Goal: Task Accomplishment & Management: Use online tool/utility

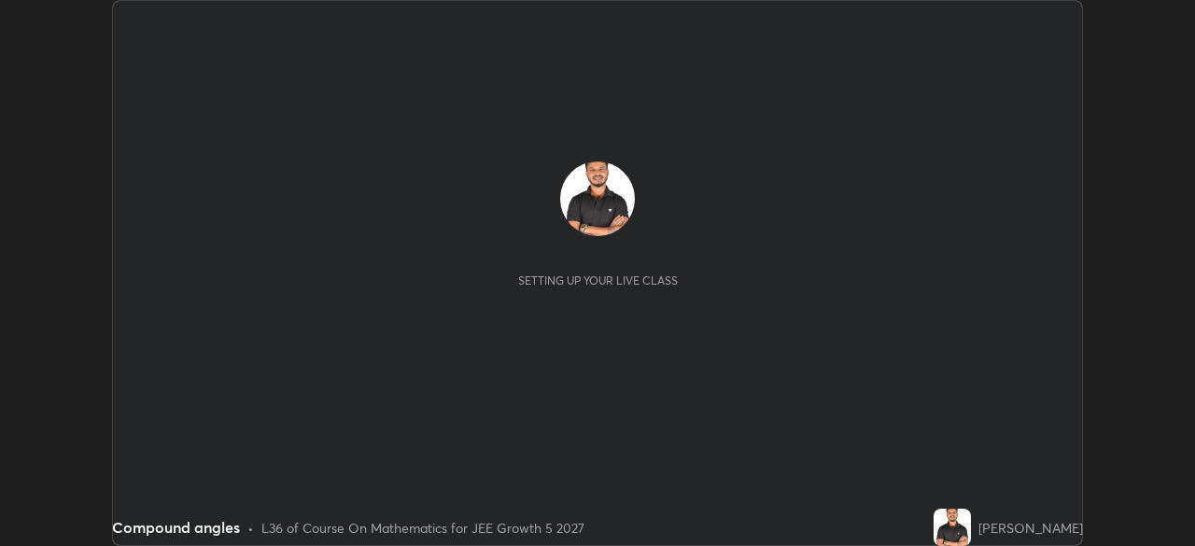
scroll to position [546, 1194]
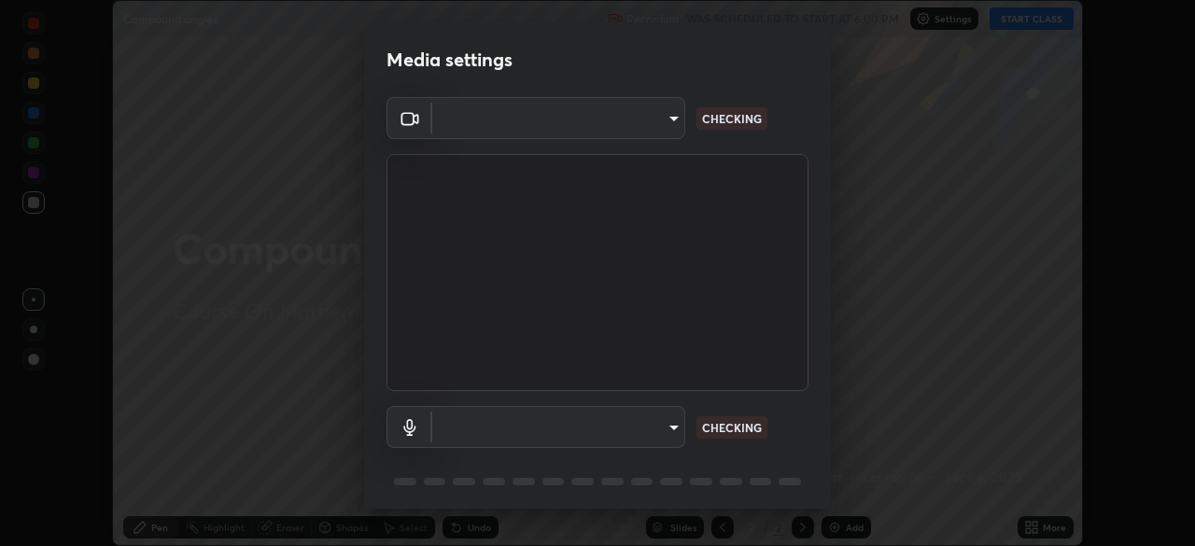
type input "05e465ff83a2709560b00517cc20afcec0d8c6759013130505a18faaf77a7109"
click at [662, 431] on body "Erase all Compound angles Recording WAS SCHEDULED TO START AT 6:00 PM Settings …" at bounding box center [597, 273] width 1195 height 546
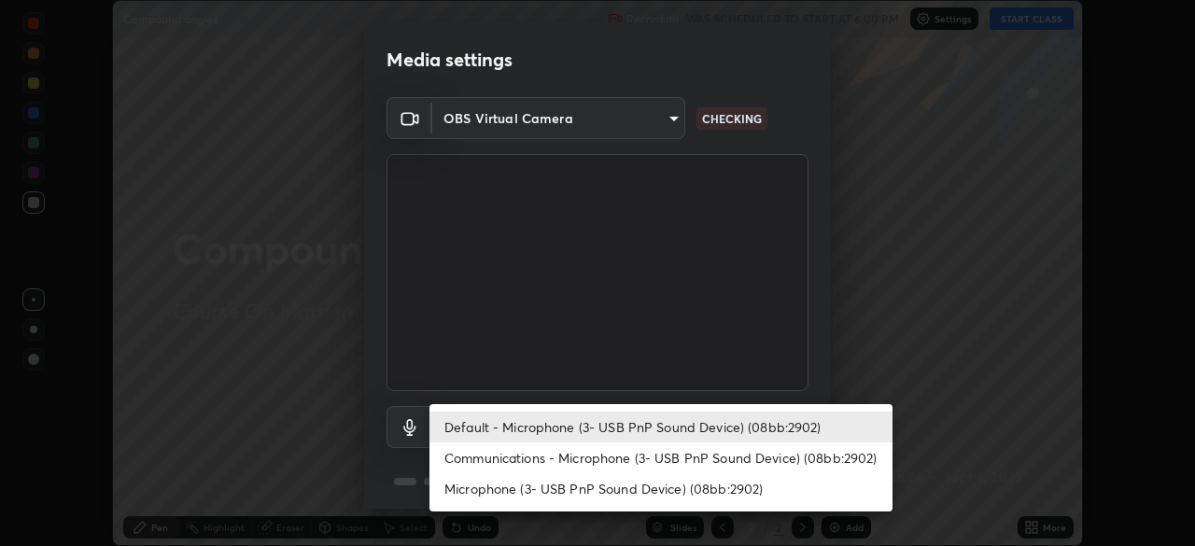
click at [654, 462] on li "Communications - Microphone (3- USB PnP Sound Device) (08bb:2902)" at bounding box center [660, 457] width 463 height 31
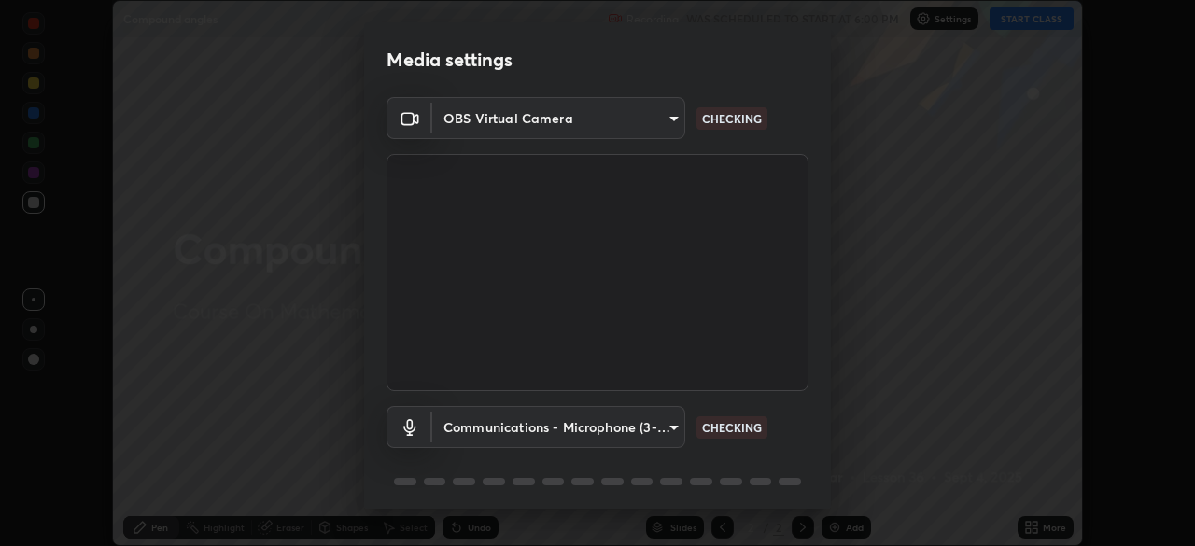
type input "communications"
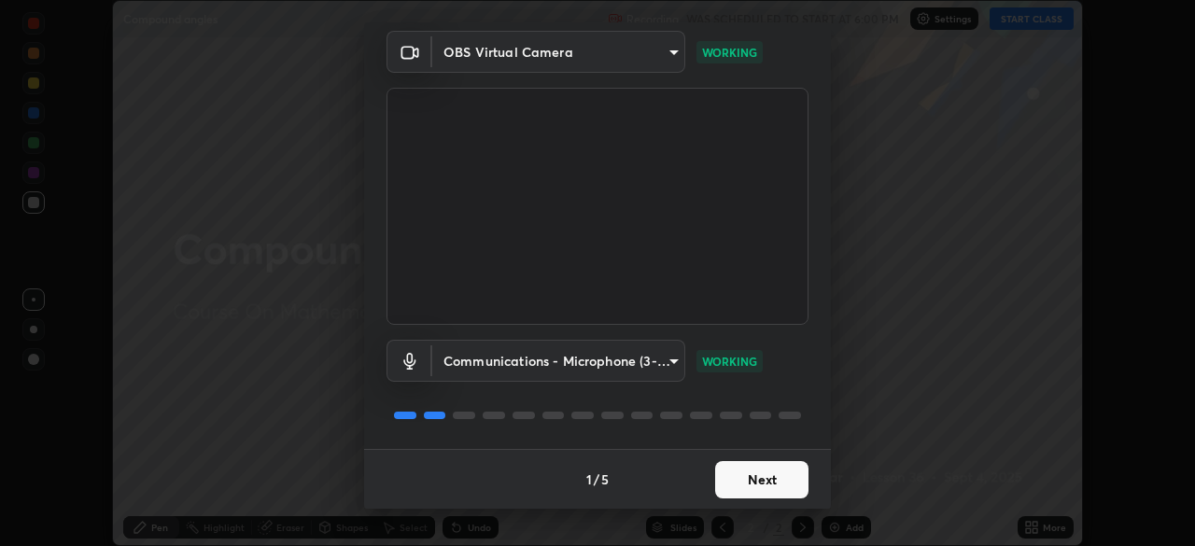
click at [741, 485] on button "Next" at bounding box center [761, 479] width 93 height 37
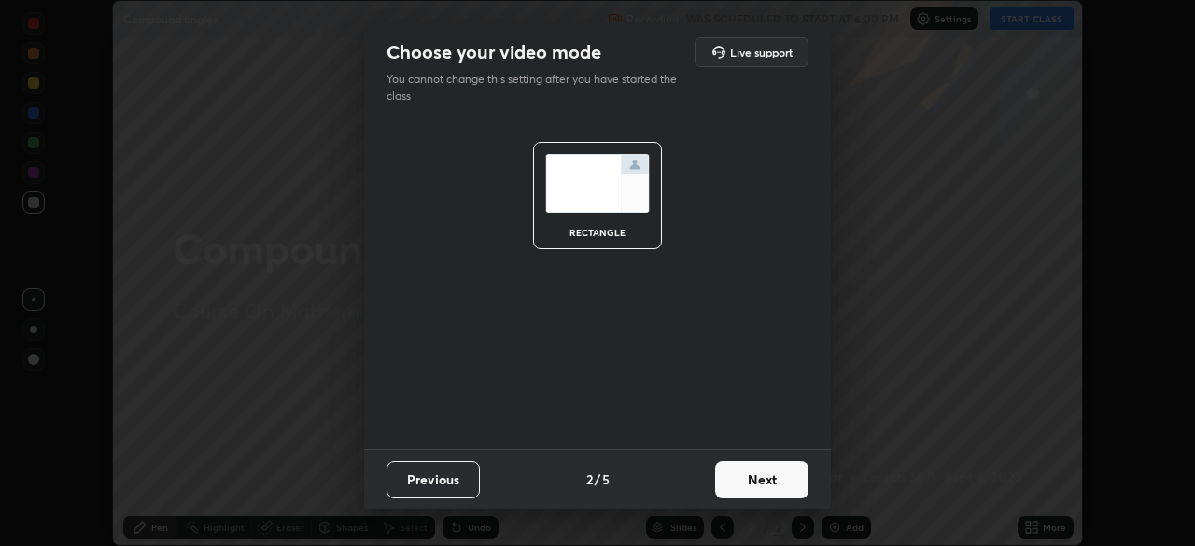
scroll to position [0, 0]
click at [744, 480] on button "Next" at bounding box center [761, 479] width 93 height 37
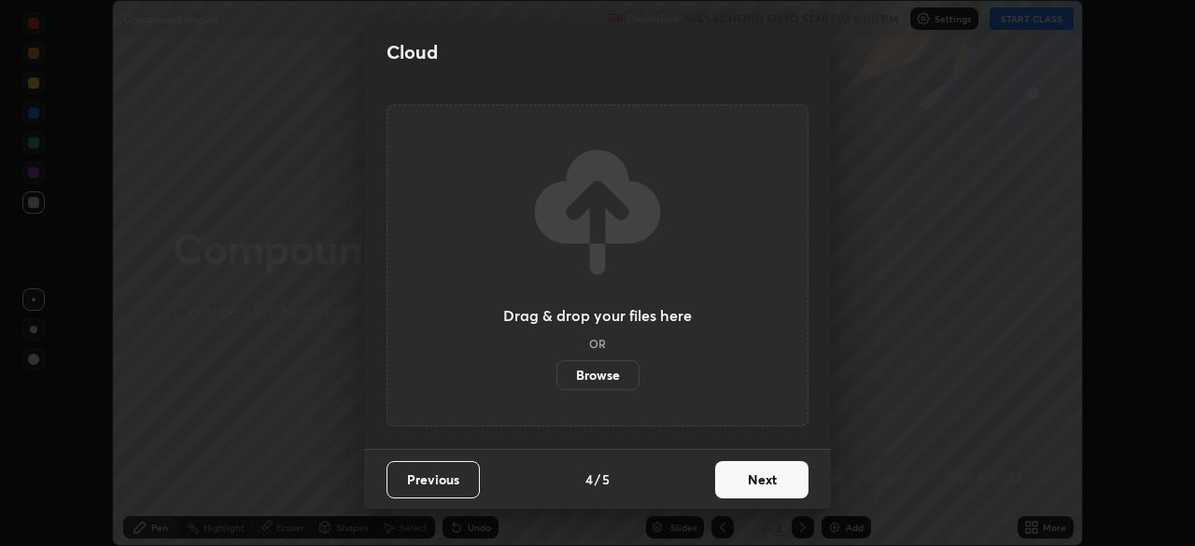
click at [747, 489] on button "Next" at bounding box center [761, 479] width 93 height 37
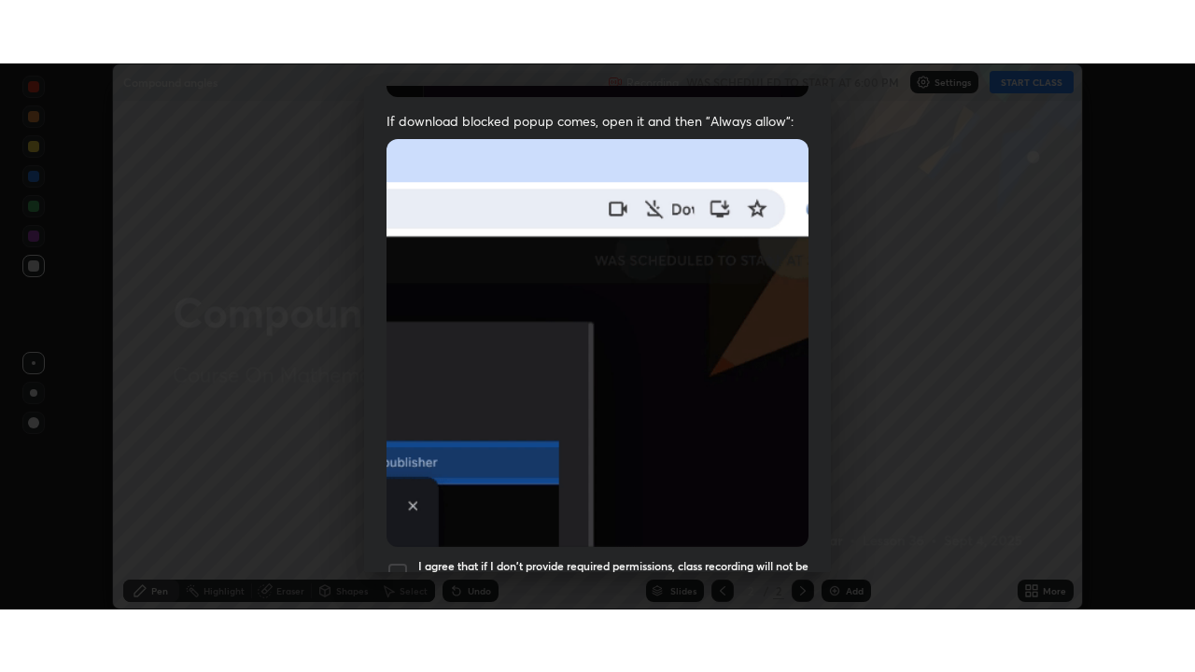
scroll to position [447, 0]
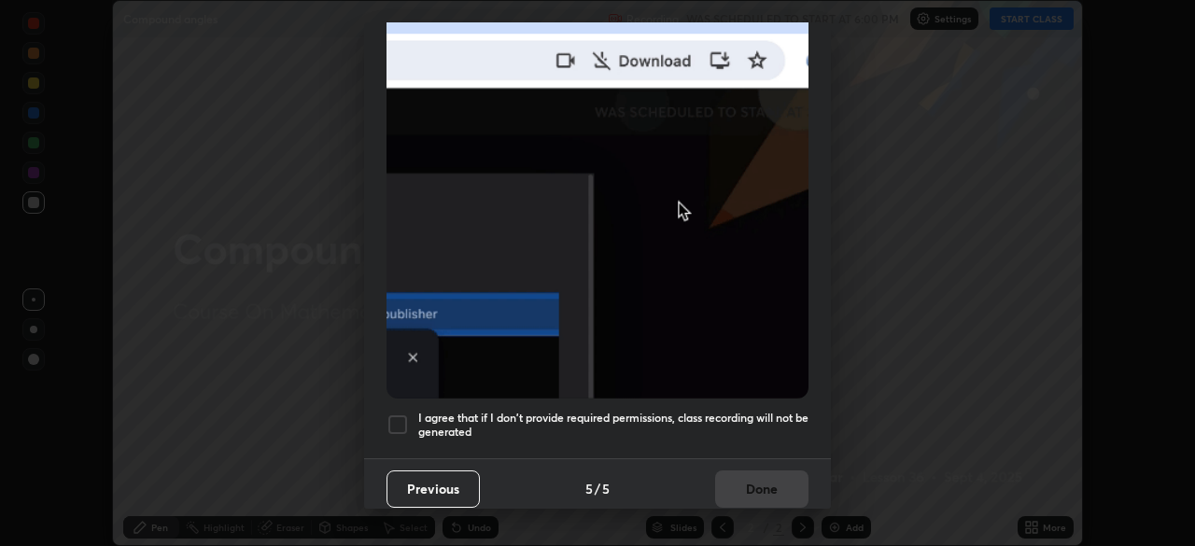
click at [745, 411] on h5 "I agree that if I don't provide required permissions, class recording will not …" at bounding box center [613, 425] width 390 height 29
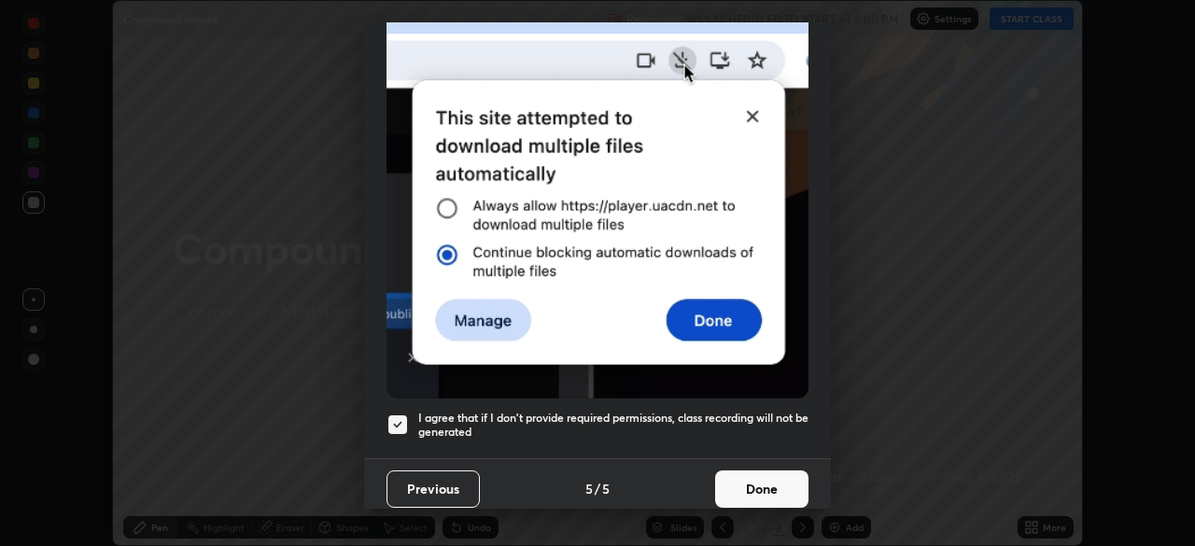
click at [750, 480] on button "Done" at bounding box center [761, 488] width 93 height 37
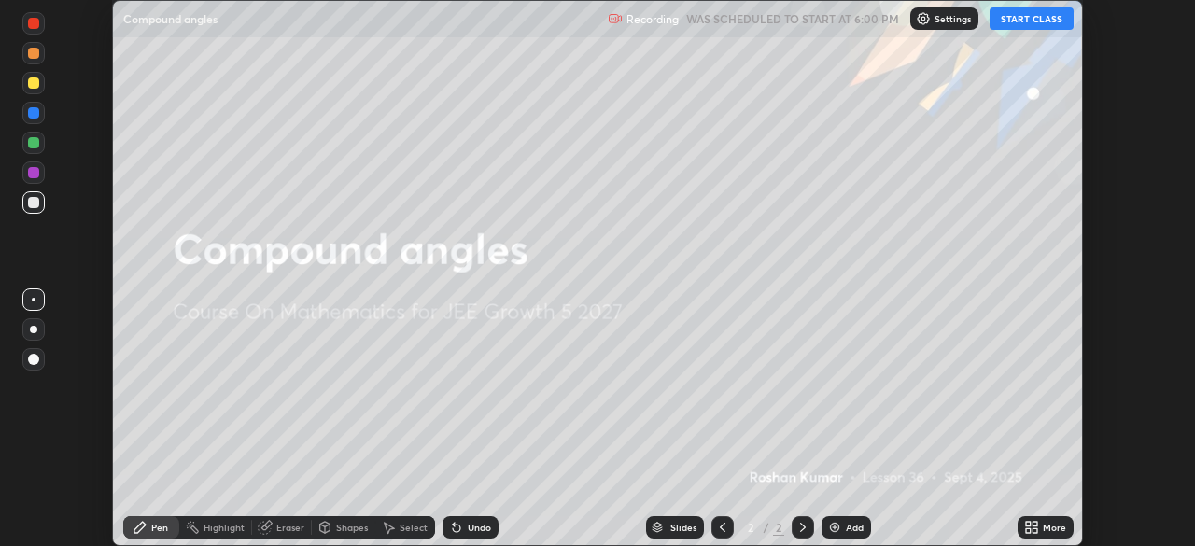
click at [1019, 21] on button "START CLASS" at bounding box center [1032, 18] width 84 height 22
click at [1028, 530] on icon at bounding box center [1028, 530] width 5 height 5
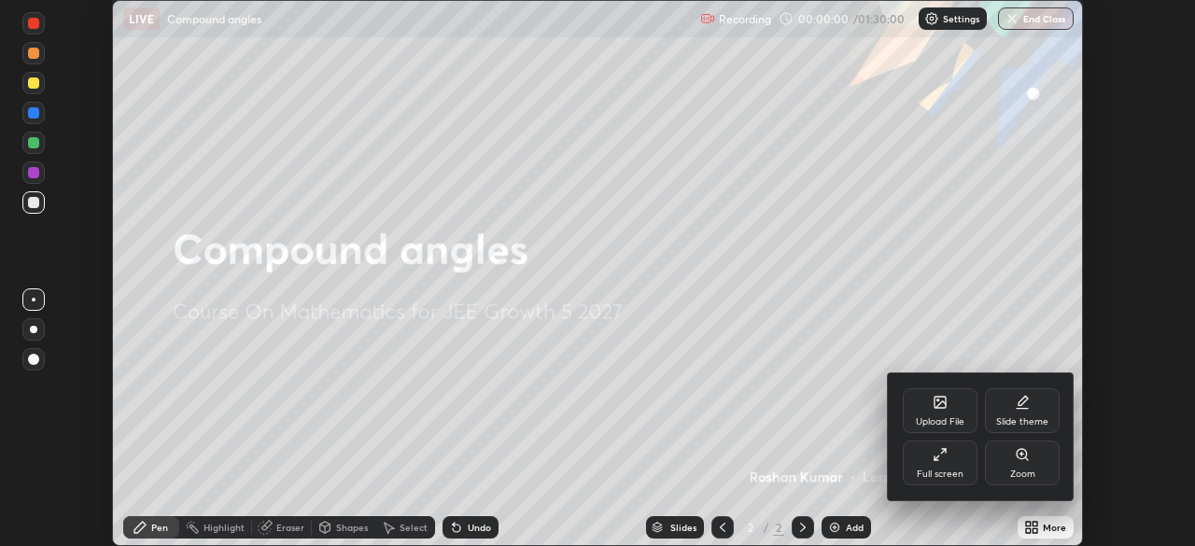
click at [947, 468] on div "Full screen" at bounding box center [940, 463] width 75 height 45
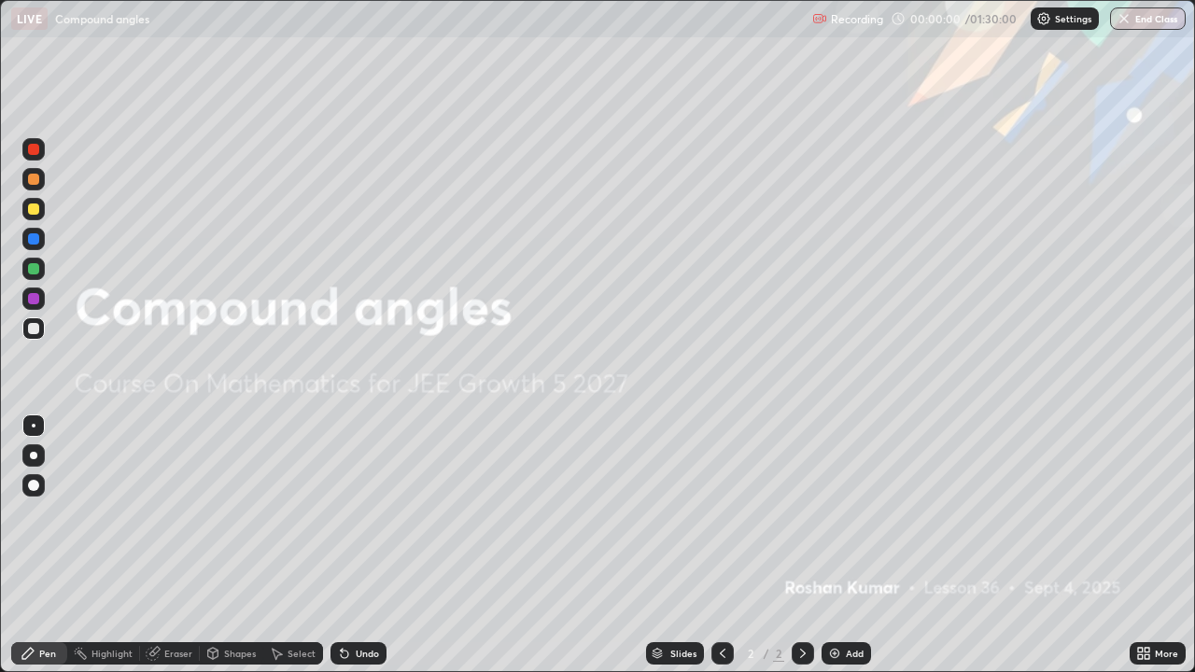
scroll to position [672, 1195]
click at [833, 545] on img at bounding box center [834, 653] width 15 height 15
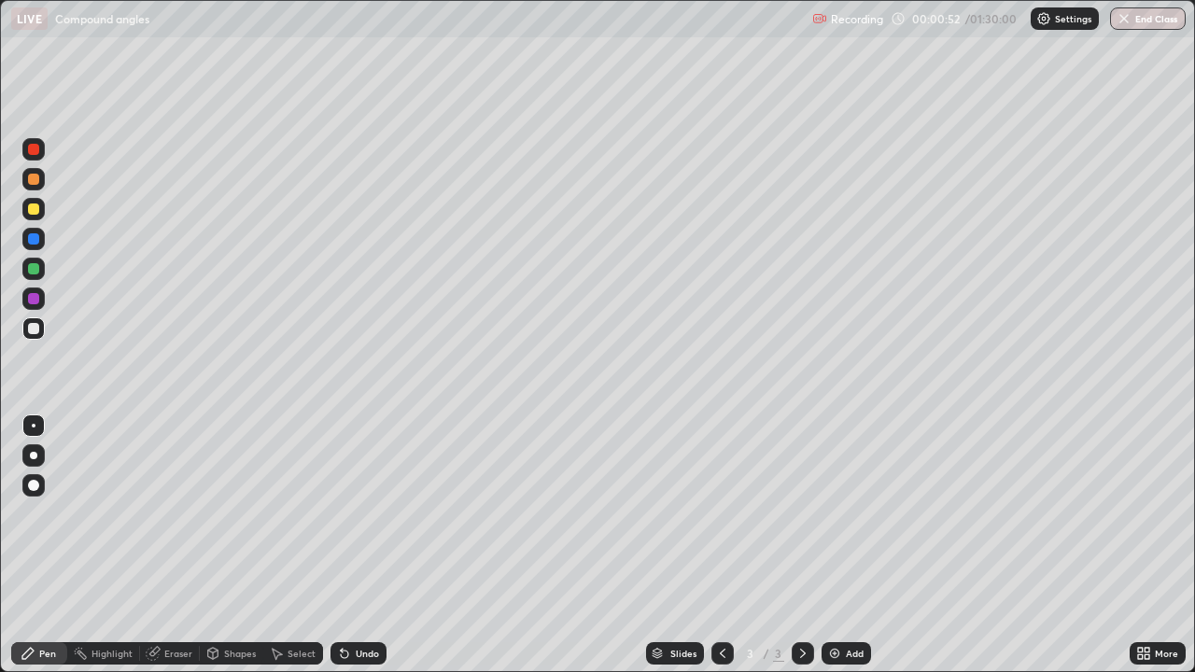
click at [34, 207] on div at bounding box center [33, 209] width 11 height 11
click at [34, 486] on div at bounding box center [33, 485] width 11 height 11
click at [35, 150] on div at bounding box center [33, 149] width 11 height 11
click at [34, 300] on div at bounding box center [33, 298] width 11 height 11
click at [34, 213] on div at bounding box center [33, 209] width 11 height 11
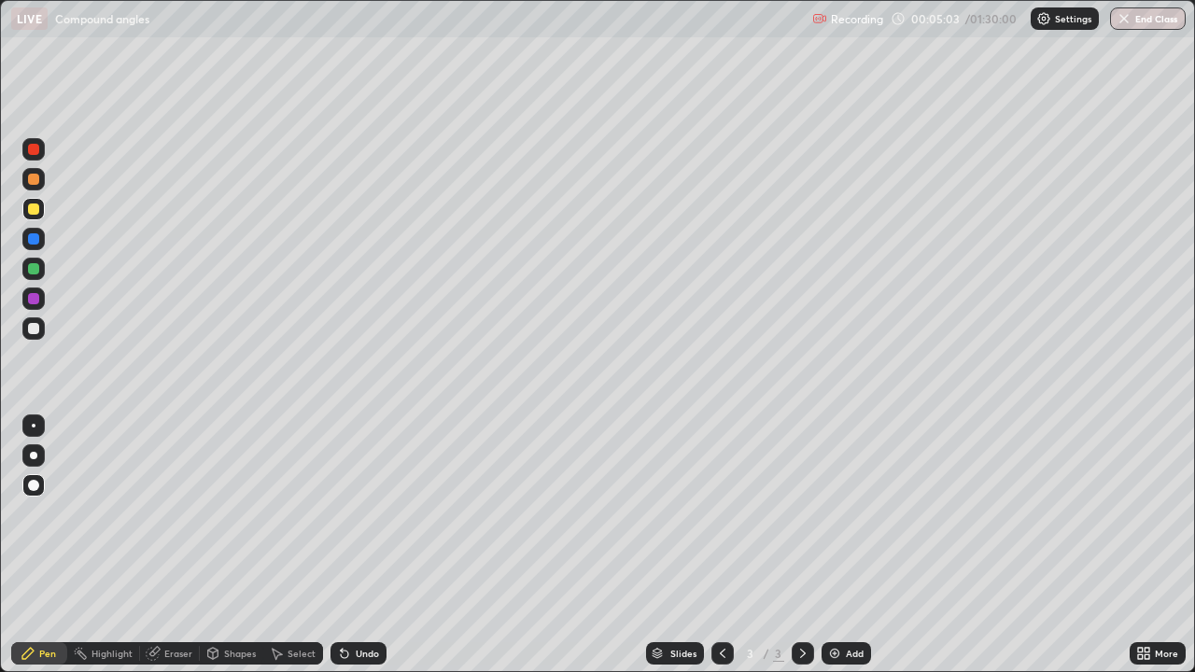
click at [30, 272] on div at bounding box center [33, 268] width 11 height 11
click at [37, 212] on div at bounding box center [33, 209] width 11 height 11
click at [33, 271] on div at bounding box center [33, 268] width 11 height 11
click at [32, 187] on div at bounding box center [33, 179] width 22 height 22
click at [35, 244] on div at bounding box center [33, 238] width 11 height 11
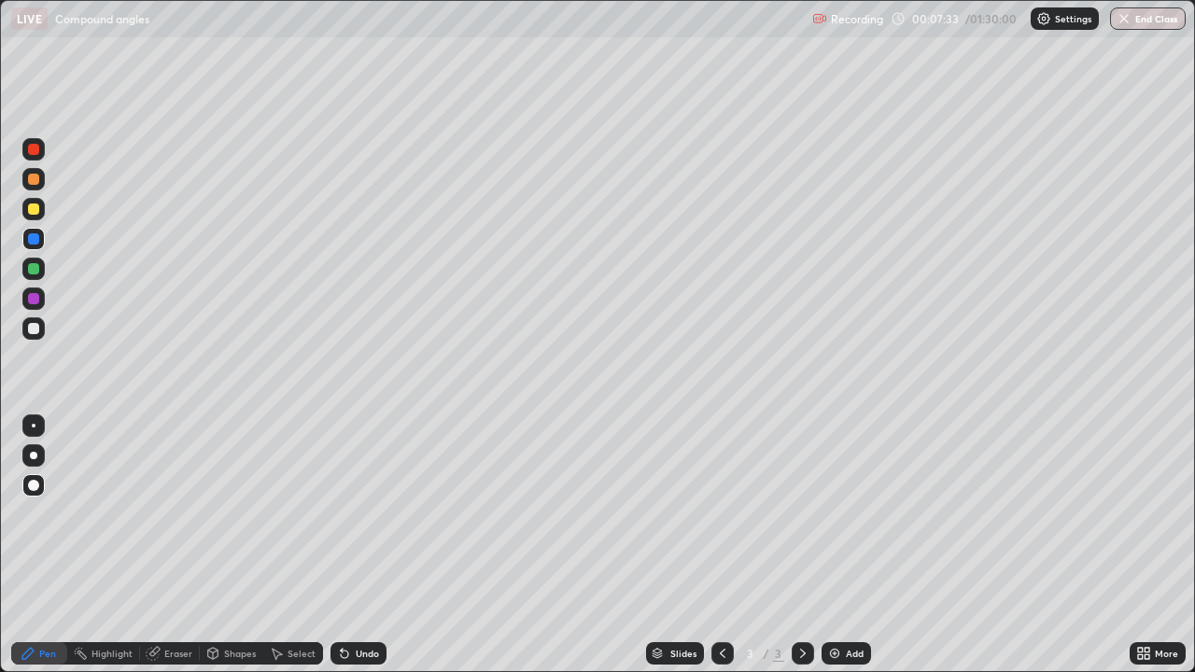
click at [33, 271] on div at bounding box center [33, 268] width 11 height 11
click at [38, 301] on div at bounding box center [33, 298] width 11 height 11
click at [36, 327] on div at bounding box center [33, 328] width 11 height 11
click at [32, 241] on div at bounding box center [33, 238] width 11 height 11
click at [33, 209] on div at bounding box center [33, 209] width 11 height 11
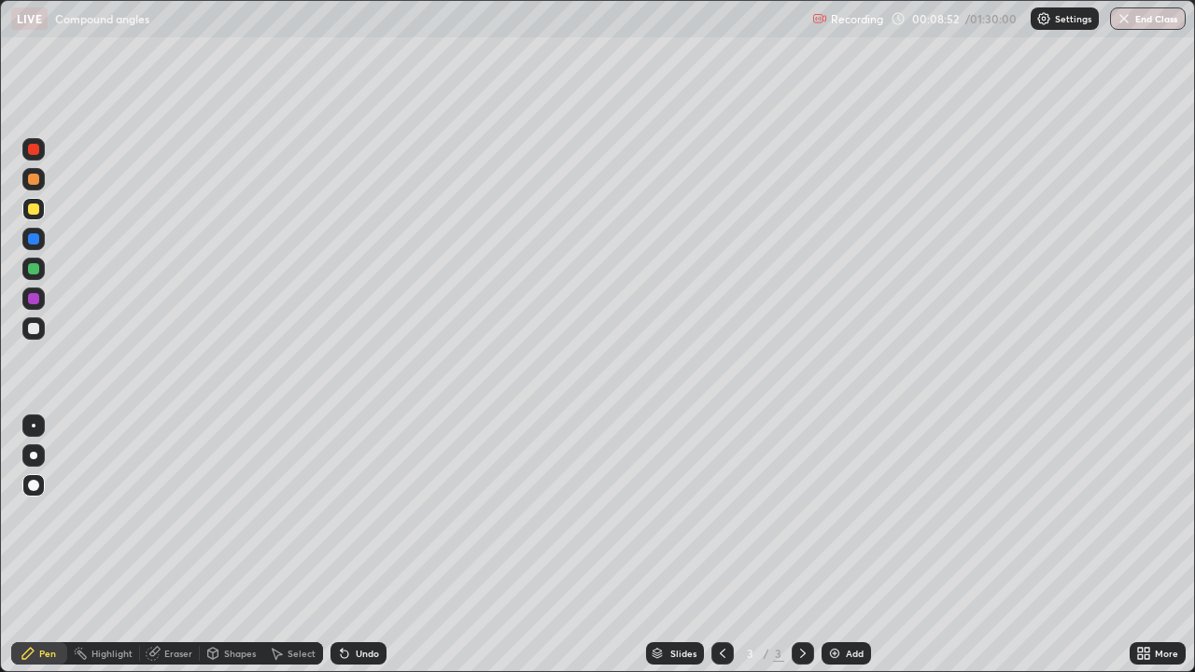
click at [35, 240] on div at bounding box center [33, 238] width 11 height 11
click at [32, 273] on div at bounding box center [33, 268] width 11 height 11
click at [34, 152] on div at bounding box center [33, 149] width 11 height 11
click at [829, 545] on img at bounding box center [834, 653] width 15 height 15
click at [35, 330] on div at bounding box center [33, 328] width 11 height 11
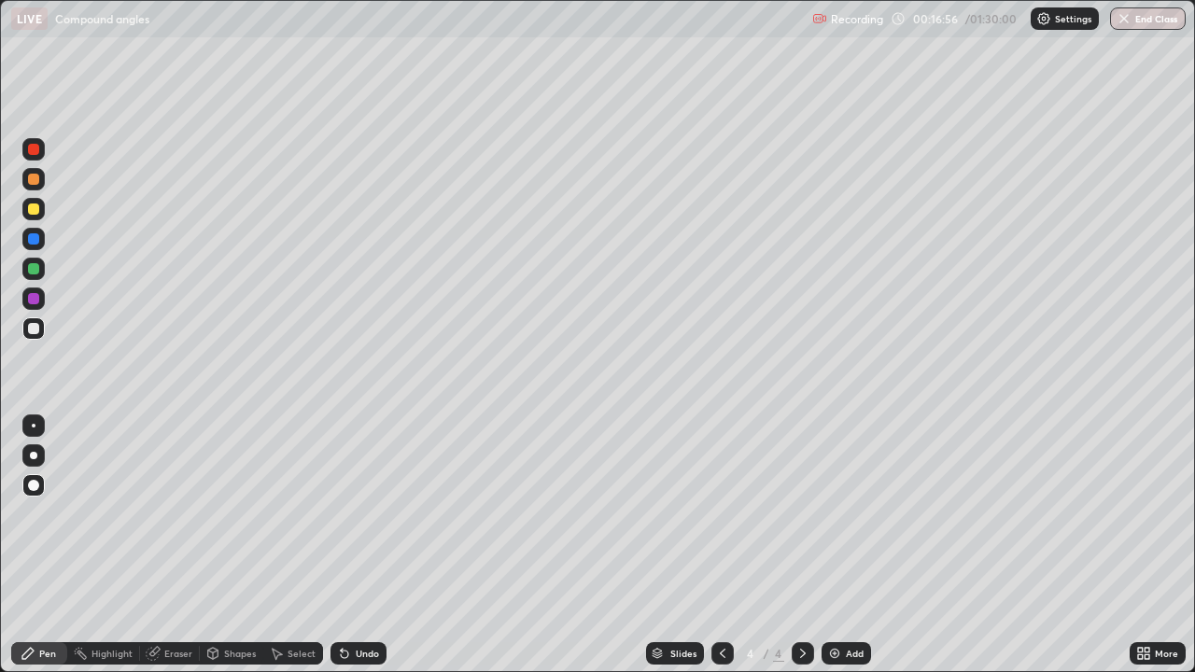
click at [32, 211] on div at bounding box center [33, 209] width 11 height 11
click at [35, 274] on div at bounding box center [33, 268] width 11 height 11
click at [32, 241] on div at bounding box center [33, 238] width 11 height 11
click at [35, 274] on div at bounding box center [33, 268] width 11 height 11
click at [32, 240] on div at bounding box center [33, 238] width 11 height 11
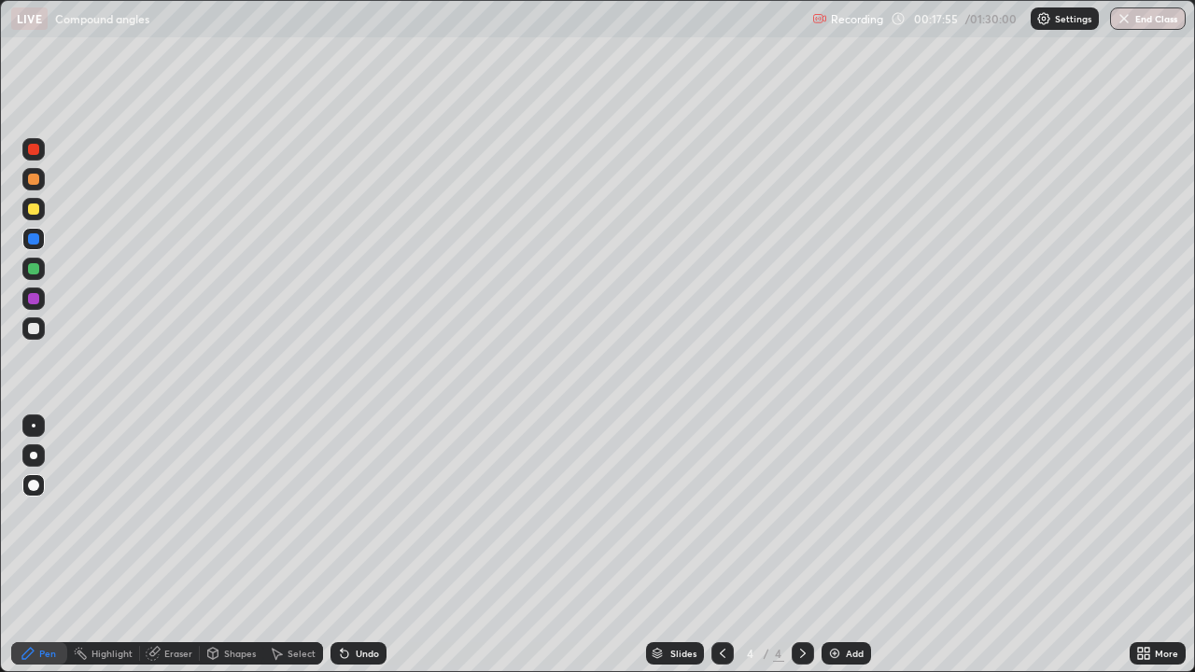
click at [721, 545] on icon at bounding box center [723, 653] width 6 height 9
click at [799, 545] on icon at bounding box center [802, 653] width 15 height 15
click at [33, 299] on div at bounding box center [33, 298] width 11 height 11
click at [37, 329] on div at bounding box center [33, 328] width 11 height 11
click at [34, 210] on div at bounding box center [33, 209] width 11 height 11
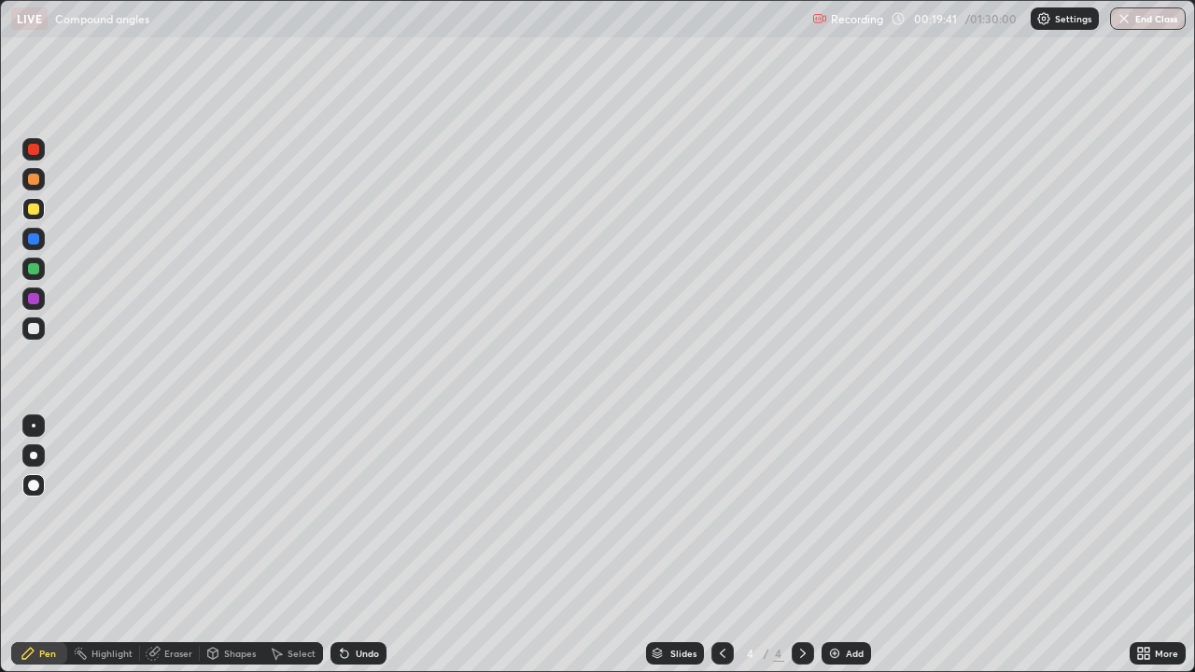
click at [34, 272] on div at bounding box center [33, 268] width 11 height 11
click at [38, 328] on div at bounding box center [33, 328] width 11 height 11
click at [35, 242] on div at bounding box center [33, 238] width 11 height 11
click at [32, 181] on div at bounding box center [33, 179] width 11 height 11
click at [35, 269] on div at bounding box center [33, 268] width 11 height 11
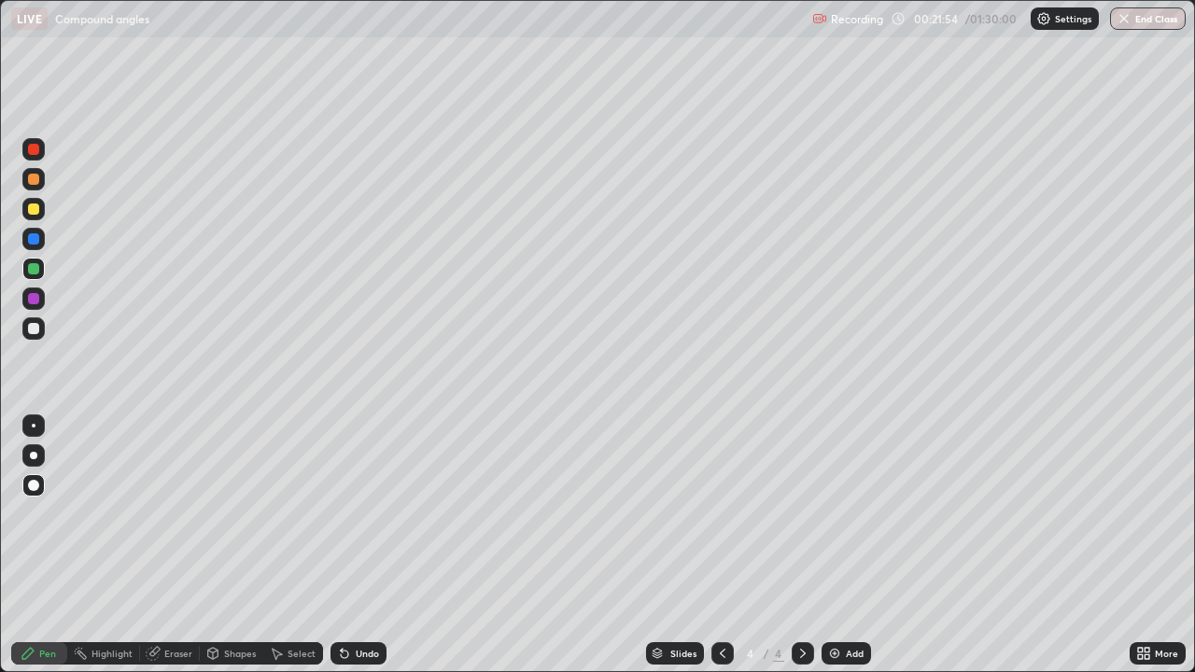
click at [35, 212] on div at bounding box center [33, 209] width 11 height 11
click at [34, 302] on div at bounding box center [33, 298] width 11 height 11
click at [38, 150] on div at bounding box center [33, 149] width 11 height 11
click at [35, 328] on div at bounding box center [33, 328] width 11 height 11
click at [33, 298] on div at bounding box center [33, 298] width 11 height 11
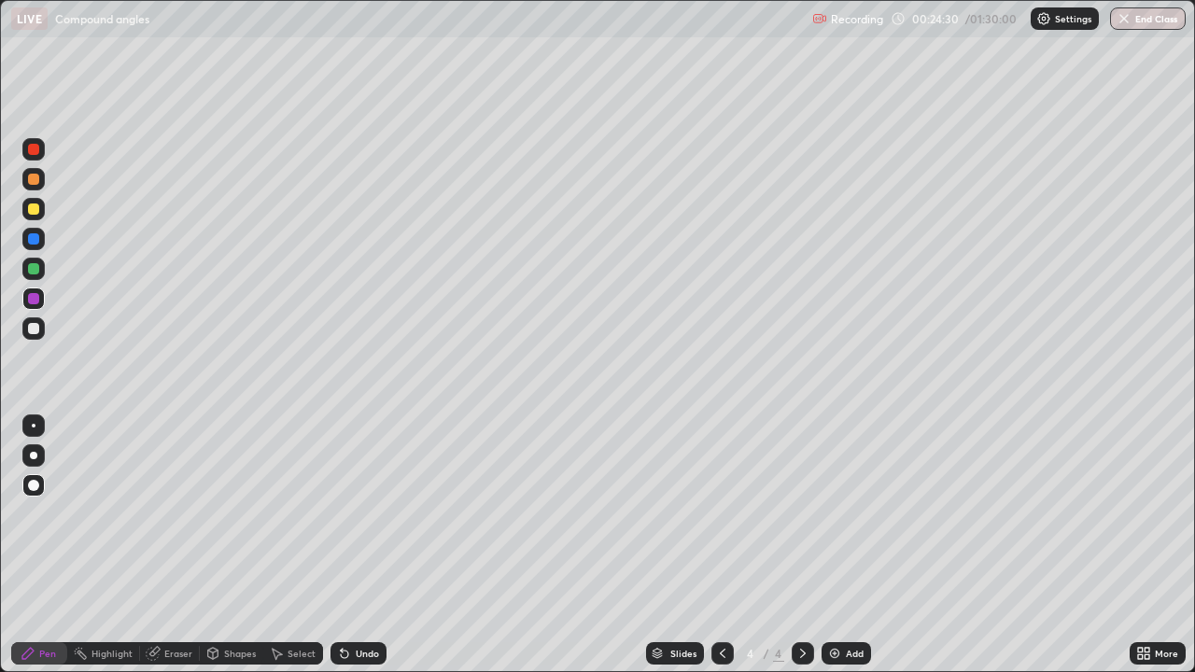
click at [33, 150] on div at bounding box center [33, 149] width 11 height 11
click at [833, 545] on img at bounding box center [834, 653] width 15 height 15
click at [35, 333] on div at bounding box center [33, 328] width 11 height 11
click at [34, 243] on div at bounding box center [33, 238] width 11 height 11
click at [35, 179] on div at bounding box center [33, 179] width 11 height 11
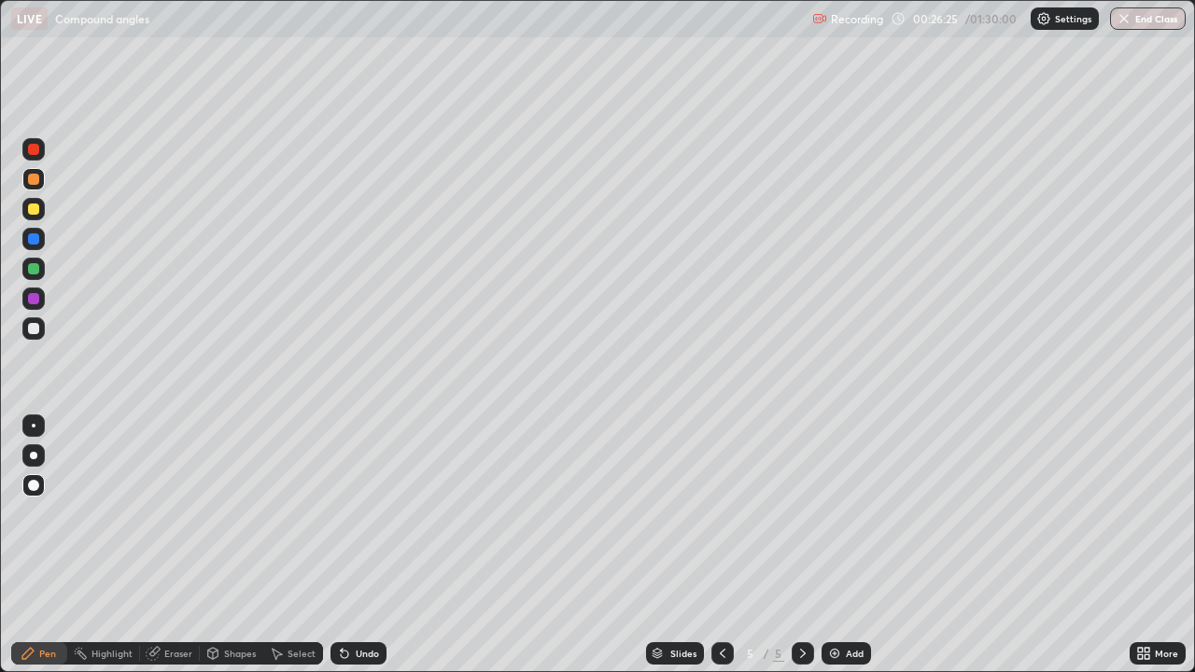
click at [35, 275] on div at bounding box center [33, 269] width 22 height 22
click at [31, 300] on div at bounding box center [33, 298] width 11 height 11
click at [37, 327] on div at bounding box center [33, 328] width 11 height 11
click at [31, 242] on div at bounding box center [33, 238] width 11 height 11
click at [31, 208] on div at bounding box center [33, 209] width 11 height 11
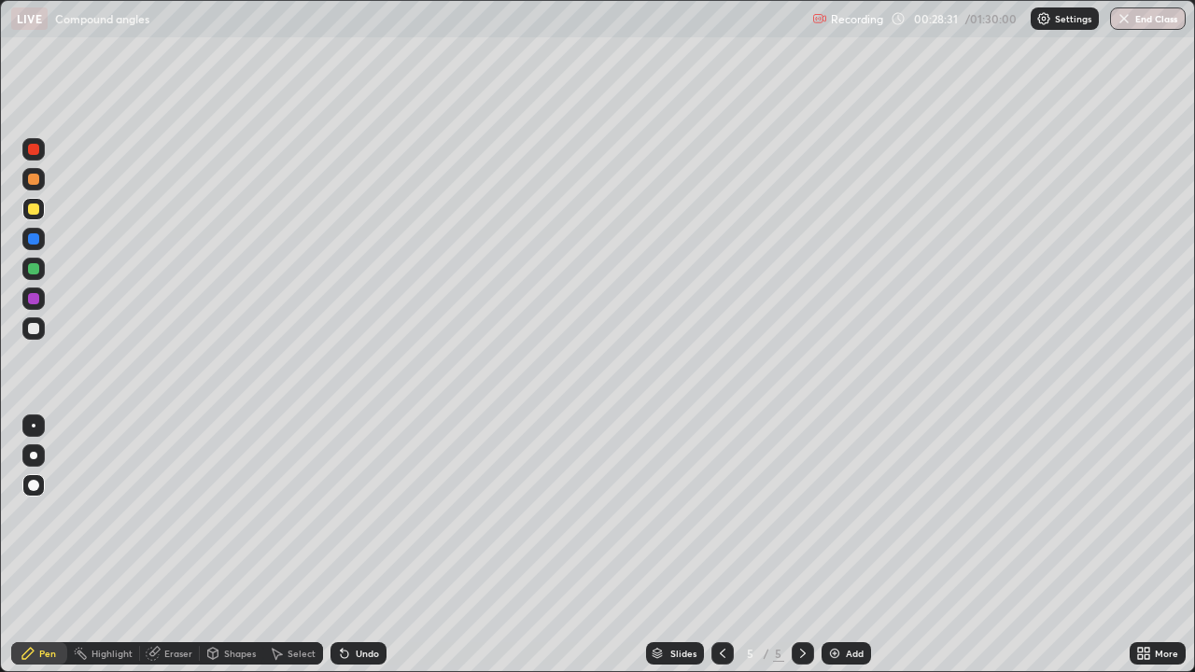
click at [830, 545] on img at bounding box center [834, 653] width 15 height 15
click at [37, 331] on div at bounding box center [33, 328] width 11 height 11
click at [33, 268] on div at bounding box center [33, 268] width 11 height 11
click at [38, 330] on div at bounding box center [33, 328] width 11 height 11
click at [36, 207] on div at bounding box center [33, 209] width 11 height 11
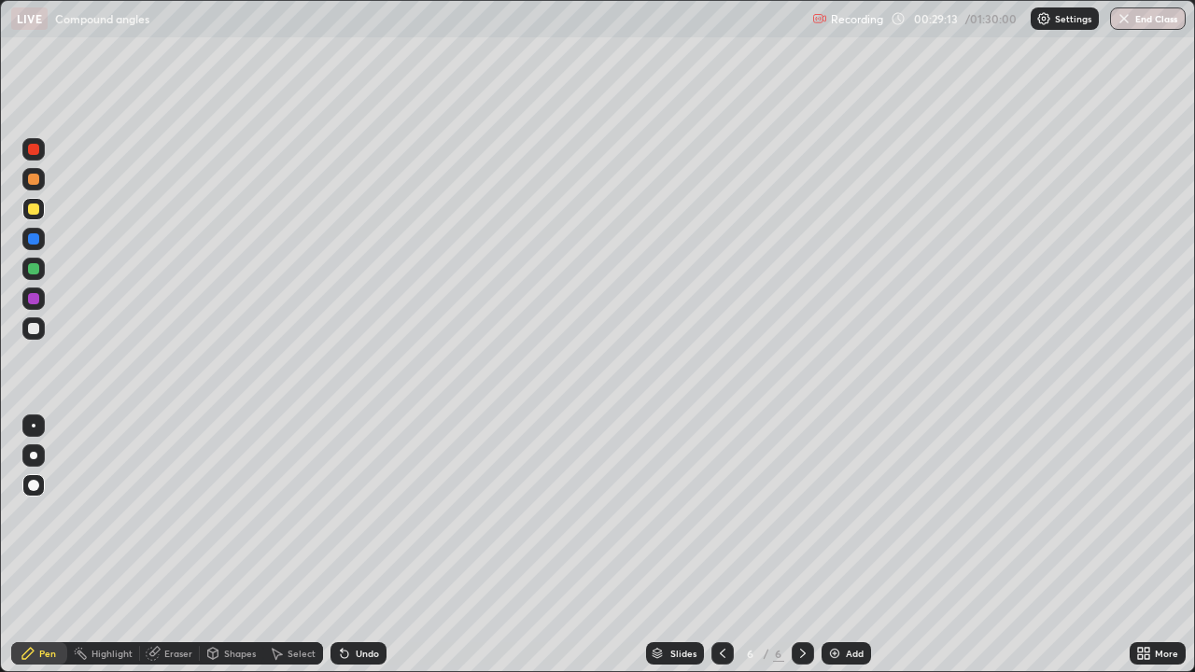
click at [32, 242] on div at bounding box center [33, 238] width 11 height 11
click at [31, 299] on div at bounding box center [33, 298] width 11 height 11
click at [32, 274] on div at bounding box center [33, 268] width 11 height 11
click at [33, 301] on div at bounding box center [33, 298] width 11 height 11
click at [831, 545] on img at bounding box center [834, 653] width 15 height 15
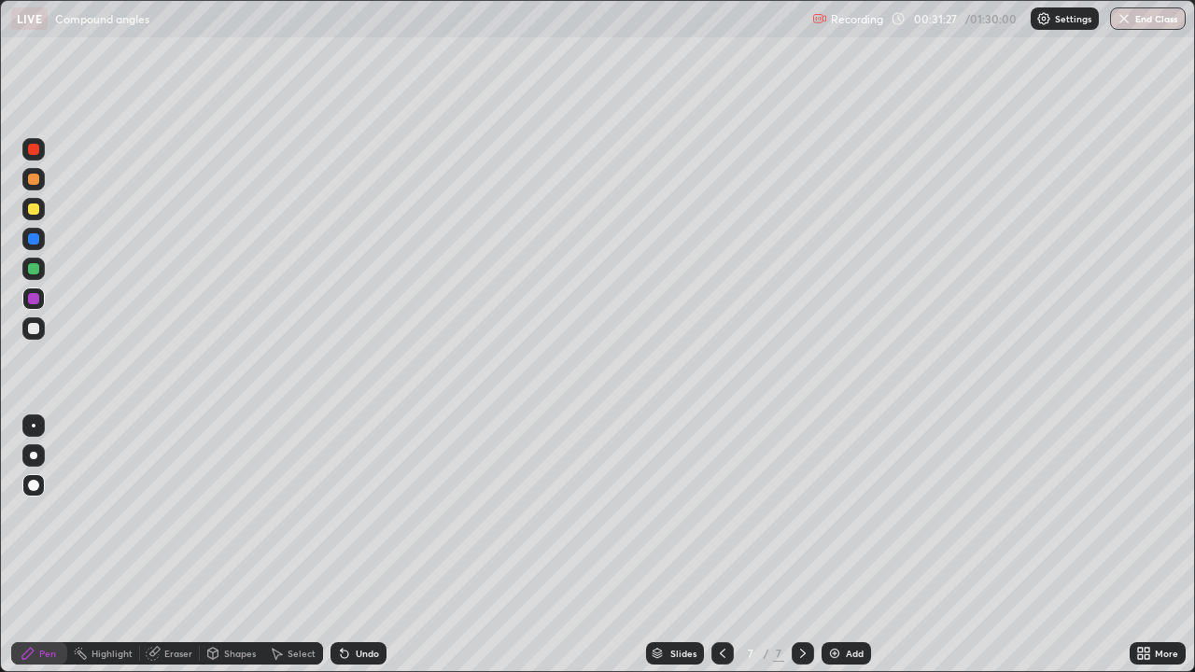
click at [34, 330] on div at bounding box center [33, 328] width 11 height 11
click at [33, 213] on div at bounding box center [33, 209] width 11 height 11
click at [32, 274] on div at bounding box center [33, 268] width 11 height 11
click at [35, 299] on div at bounding box center [33, 298] width 11 height 11
click at [36, 177] on div at bounding box center [33, 179] width 11 height 11
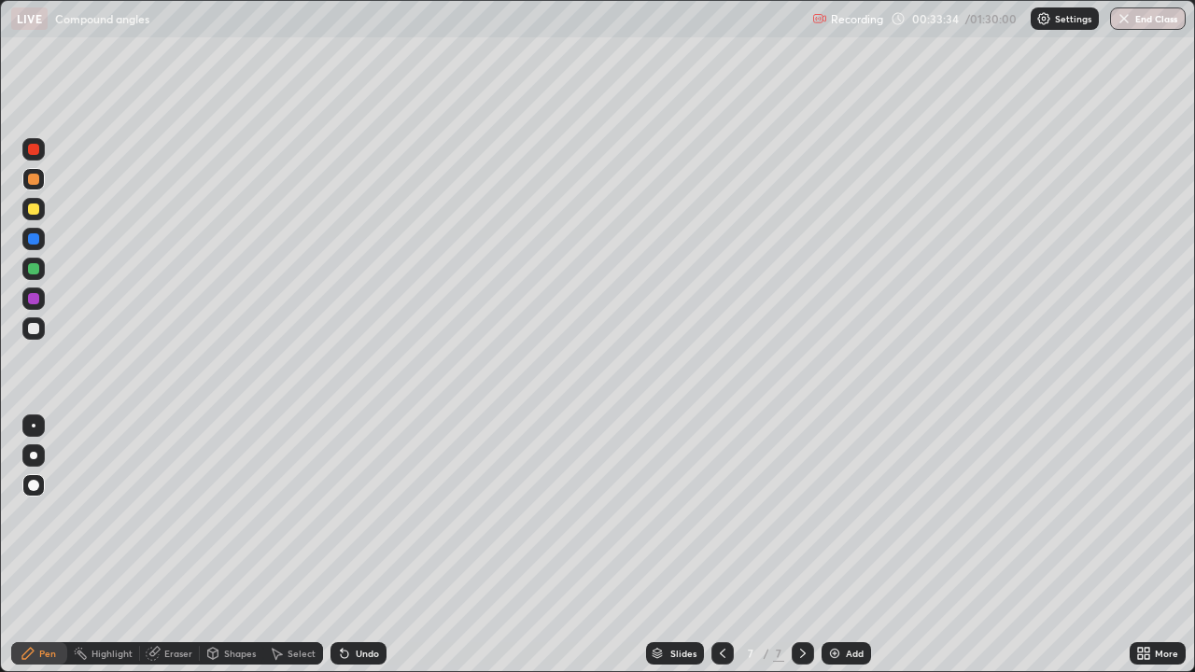
click at [35, 153] on div at bounding box center [33, 149] width 11 height 11
click at [827, 545] on img at bounding box center [834, 653] width 15 height 15
click at [35, 331] on div at bounding box center [33, 328] width 11 height 11
click at [36, 241] on div at bounding box center [33, 238] width 11 height 11
click at [34, 270] on div at bounding box center [33, 268] width 11 height 11
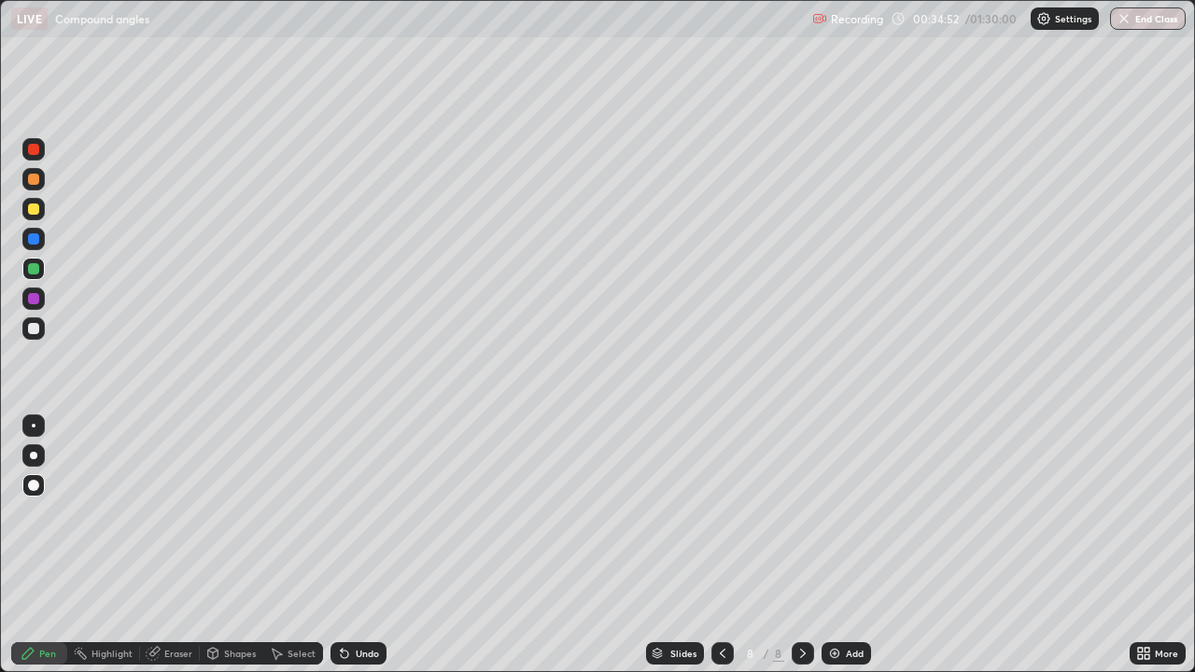
click at [35, 330] on div at bounding box center [33, 328] width 11 height 11
click at [32, 300] on div at bounding box center [33, 298] width 11 height 11
click at [722, 545] on icon at bounding box center [722, 653] width 15 height 15
click at [719, 545] on icon at bounding box center [722, 653] width 15 height 15
click at [720, 545] on icon at bounding box center [722, 653] width 15 height 15
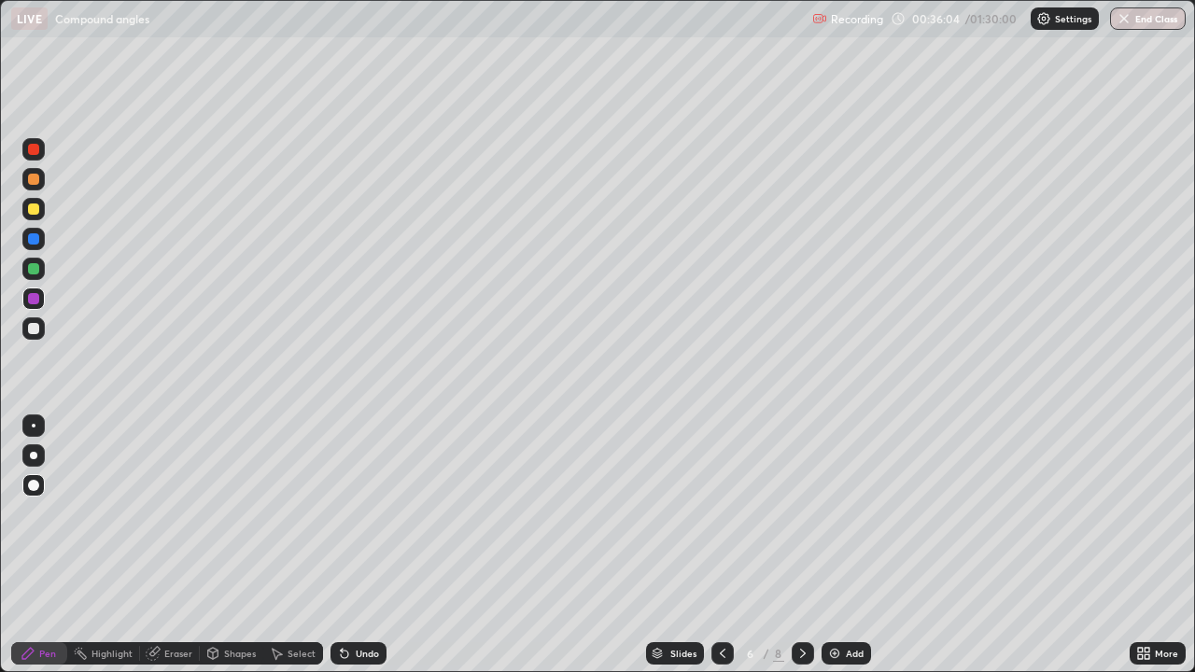
click at [720, 545] on icon at bounding box center [723, 653] width 6 height 9
click at [721, 545] on icon at bounding box center [722, 653] width 15 height 15
click at [801, 545] on icon at bounding box center [802, 653] width 15 height 15
click at [802, 545] on icon at bounding box center [802, 653] width 15 height 15
click at [799, 545] on div at bounding box center [803, 653] width 22 height 22
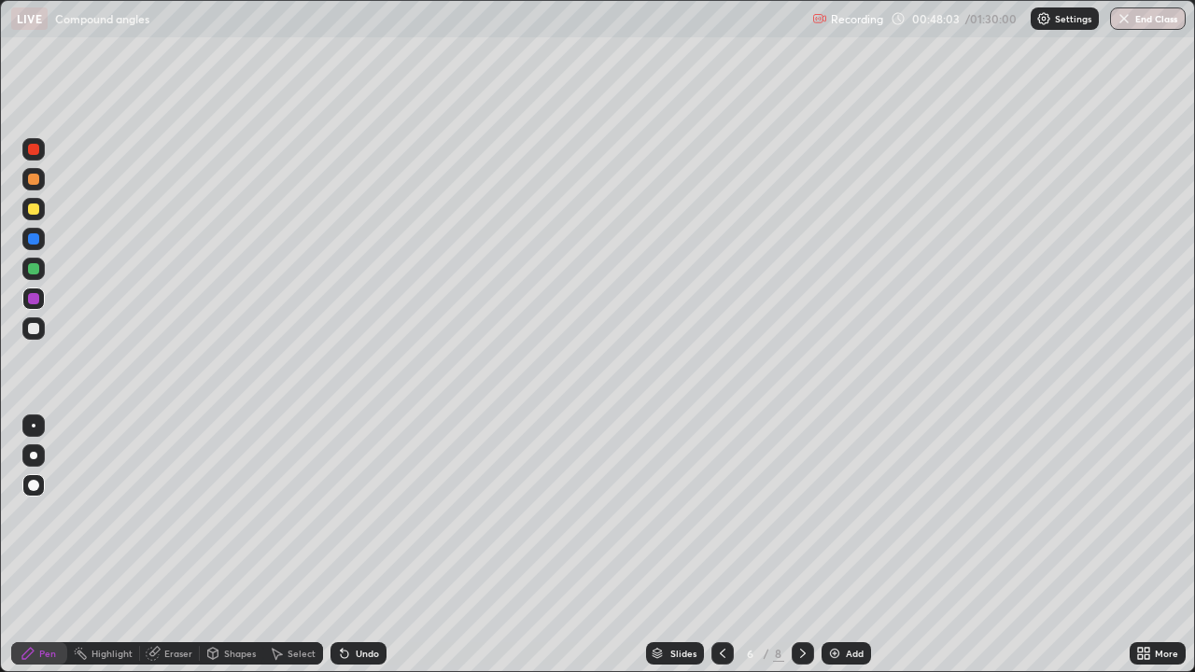
click at [723, 545] on icon at bounding box center [723, 653] width 6 height 9
click at [800, 545] on icon at bounding box center [802, 653] width 15 height 15
click at [802, 545] on icon at bounding box center [803, 653] width 6 height 9
click at [722, 545] on icon at bounding box center [722, 653] width 15 height 15
click at [722, 545] on icon at bounding box center [723, 653] width 6 height 9
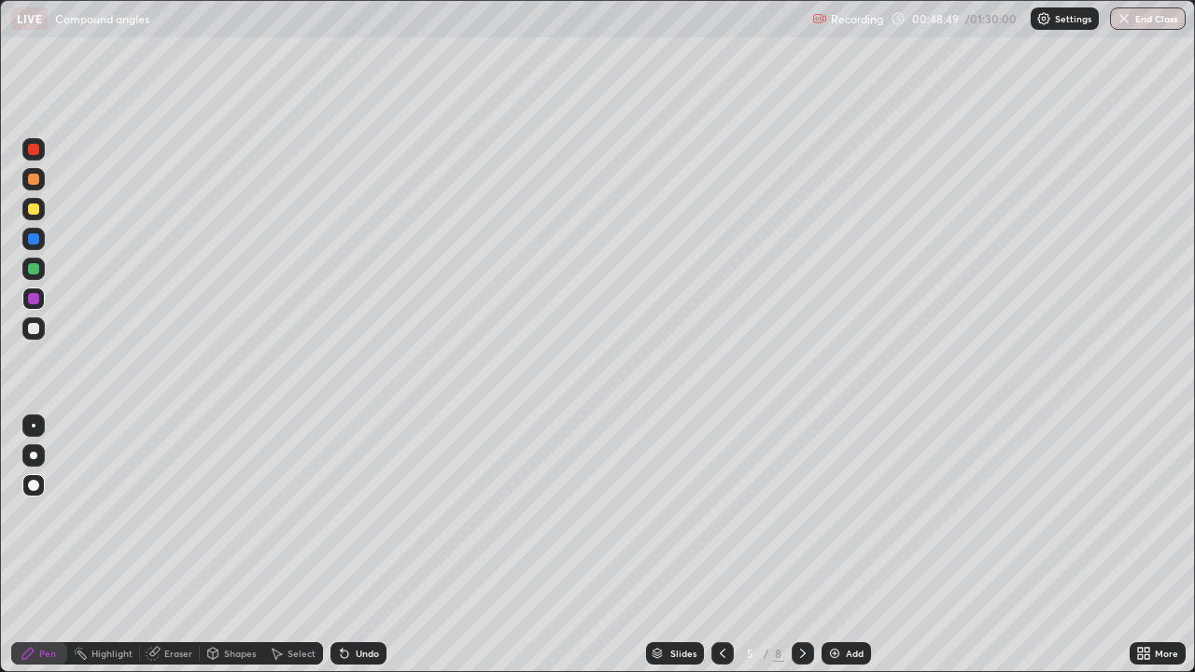
click at [801, 545] on icon at bounding box center [802, 653] width 15 height 15
click at [720, 545] on icon at bounding box center [722, 653] width 15 height 15
click at [721, 545] on icon at bounding box center [722, 653] width 15 height 15
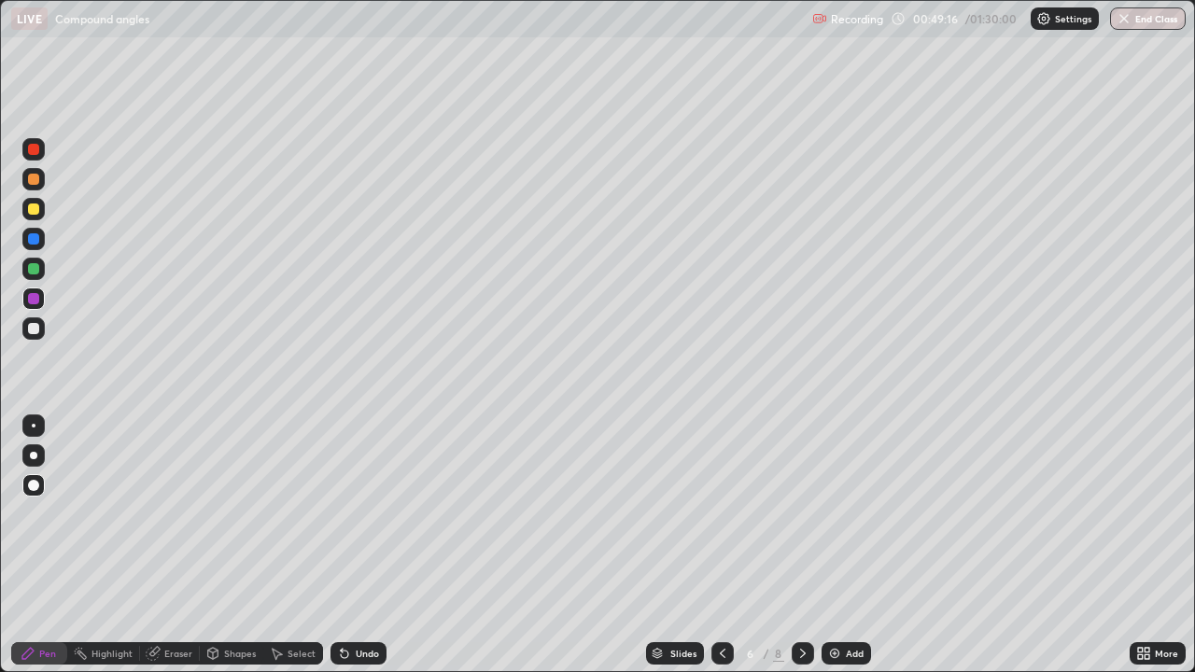
click at [721, 545] on icon at bounding box center [722, 653] width 15 height 15
click at [801, 545] on icon at bounding box center [802, 653] width 15 height 15
click at [802, 545] on icon at bounding box center [803, 653] width 6 height 9
click at [1158, 20] on button "End Class" at bounding box center [1148, 18] width 76 height 22
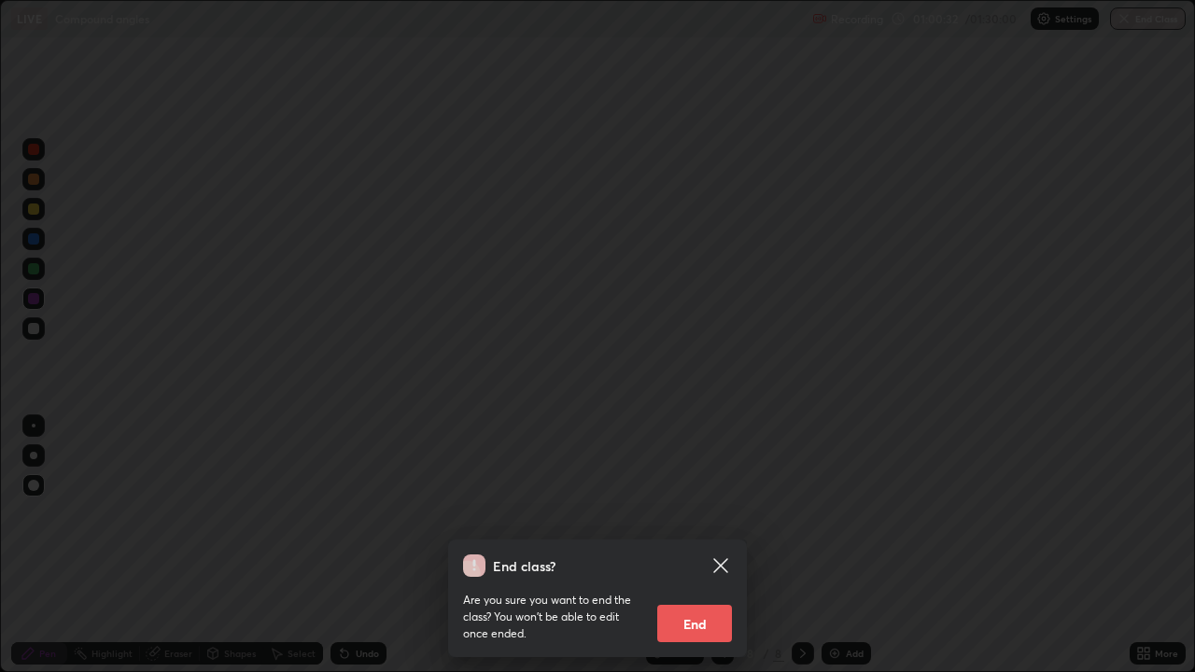
click at [694, 545] on button "End" at bounding box center [694, 623] width 75 height 37
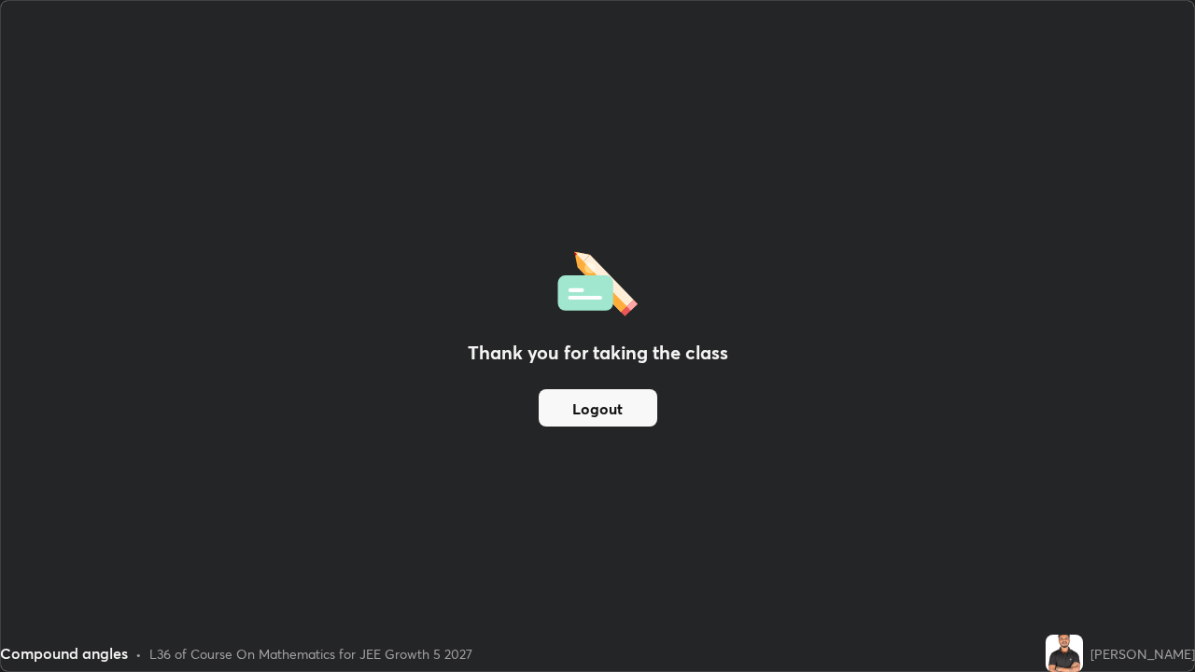
click at [586, 414] on button "Logout" at bounding box center [598, 407] width 119 height 37
